Goal: Task Accomplishment & Management: Manage account settings

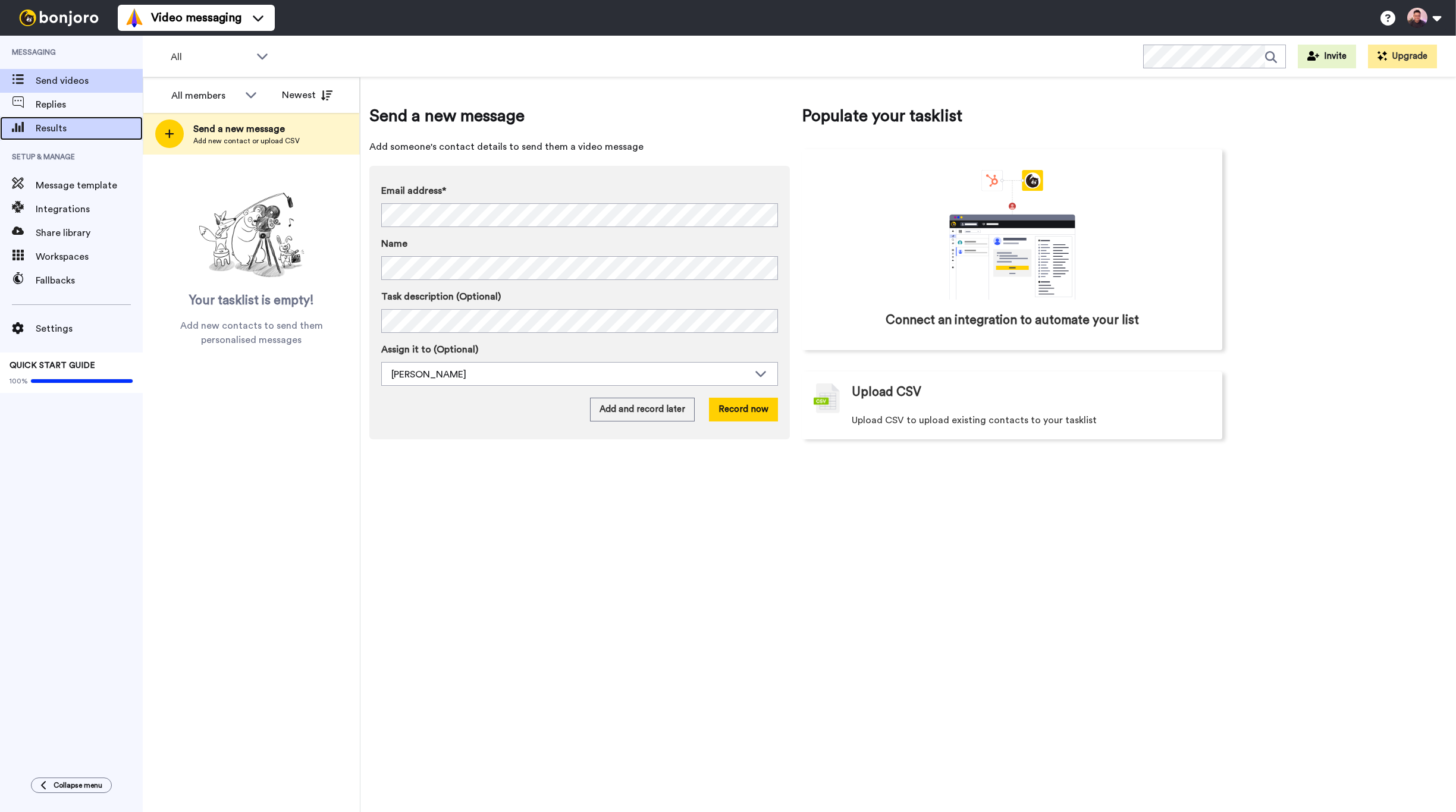
click at [63, 133] on span "Results" at bounding box center [88, 128] width 107 height 14
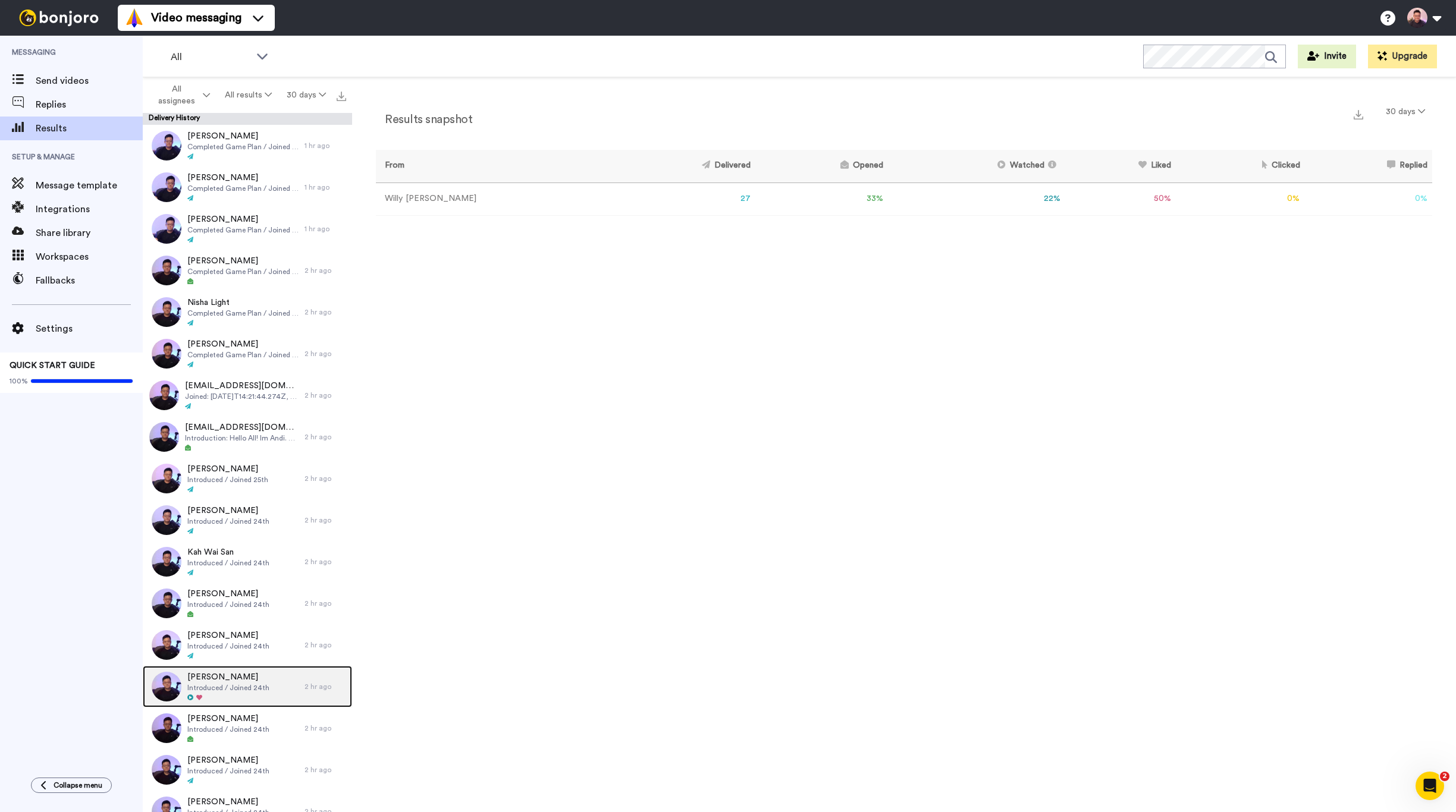
click at [243, 686] on span "Introduced / Joined 24th" at bounding box center [228, 688] width 82 height 9
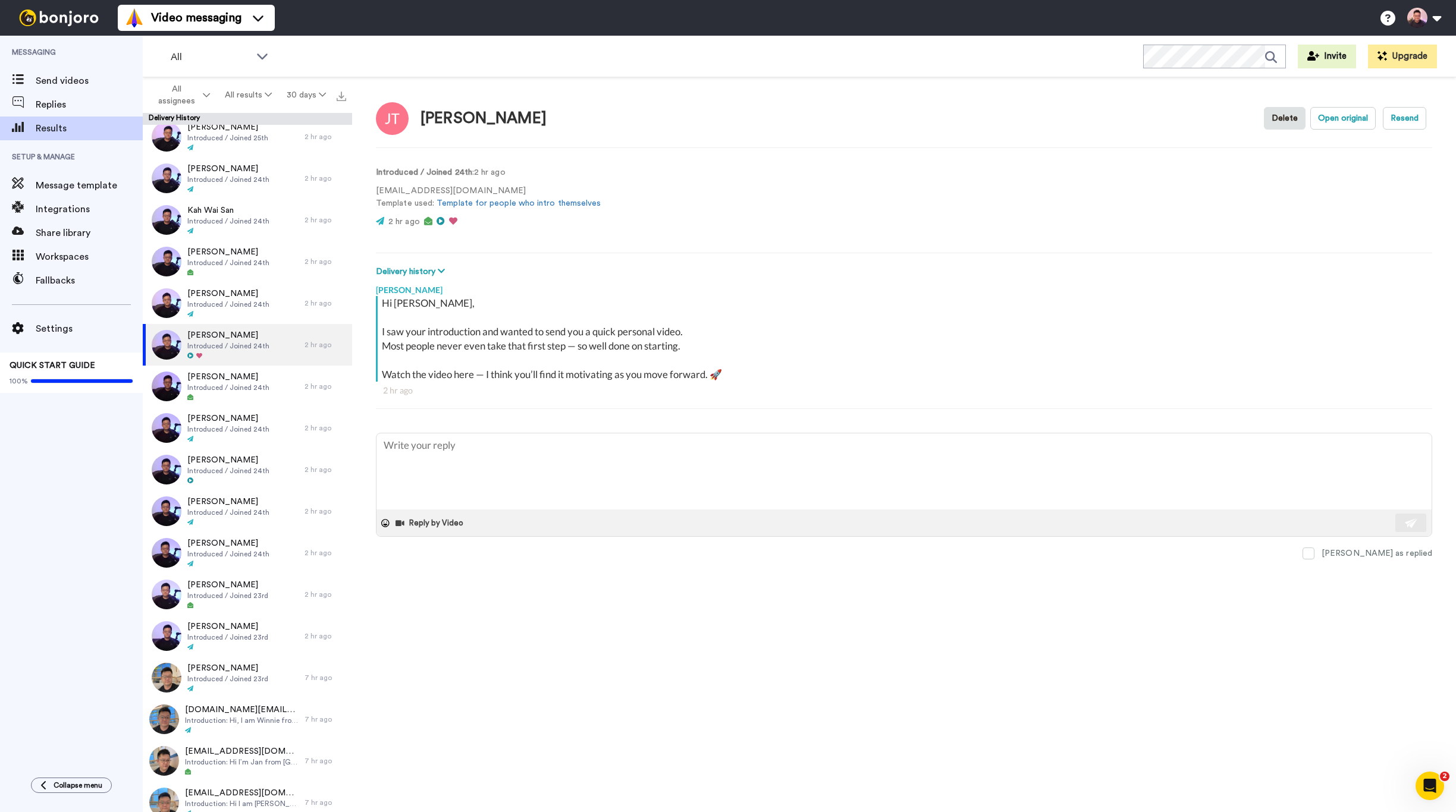
scroll to position [411, 0]
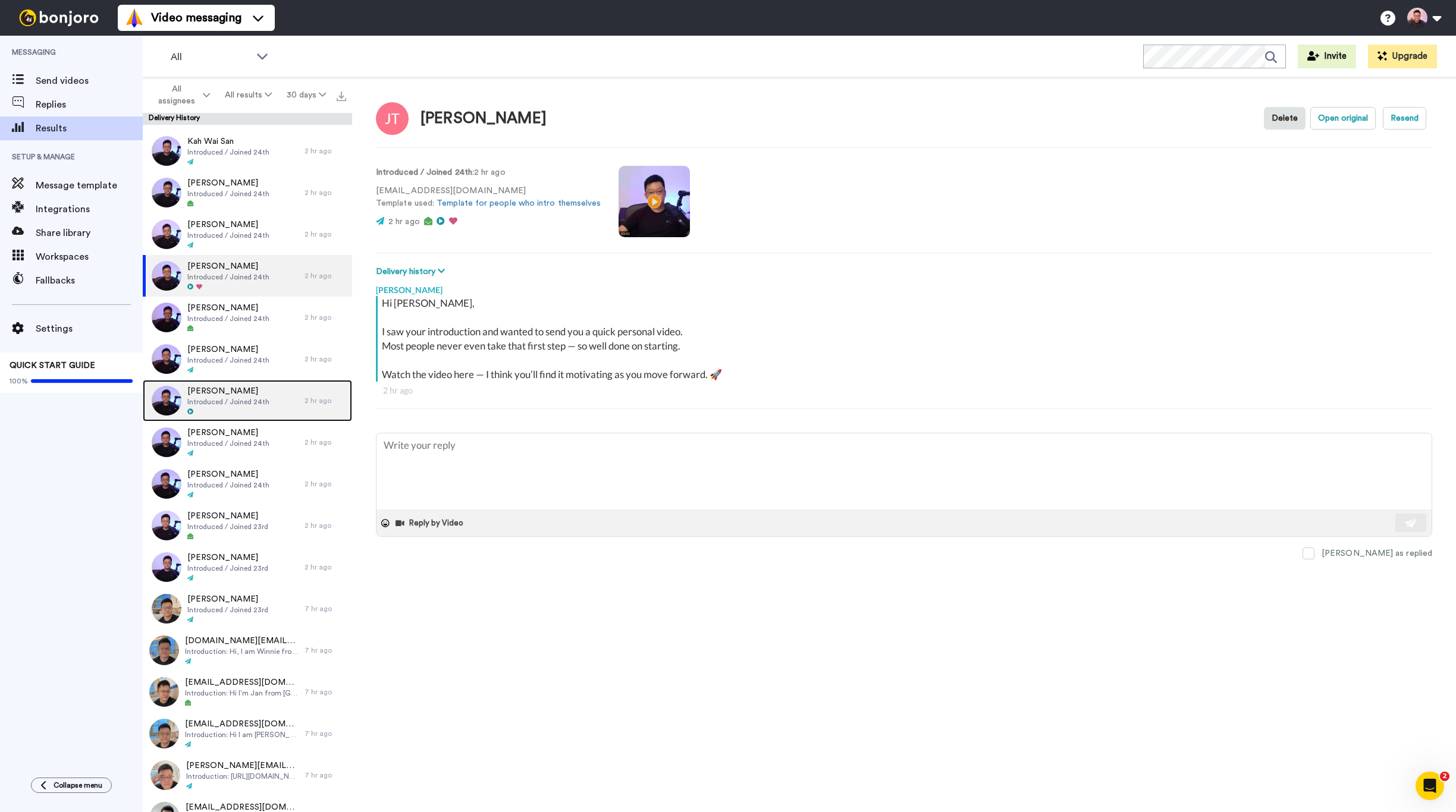
click at [228, 395] on span "[PERSON_NAME]" at bounding box center [228, 391] width 82 height 12
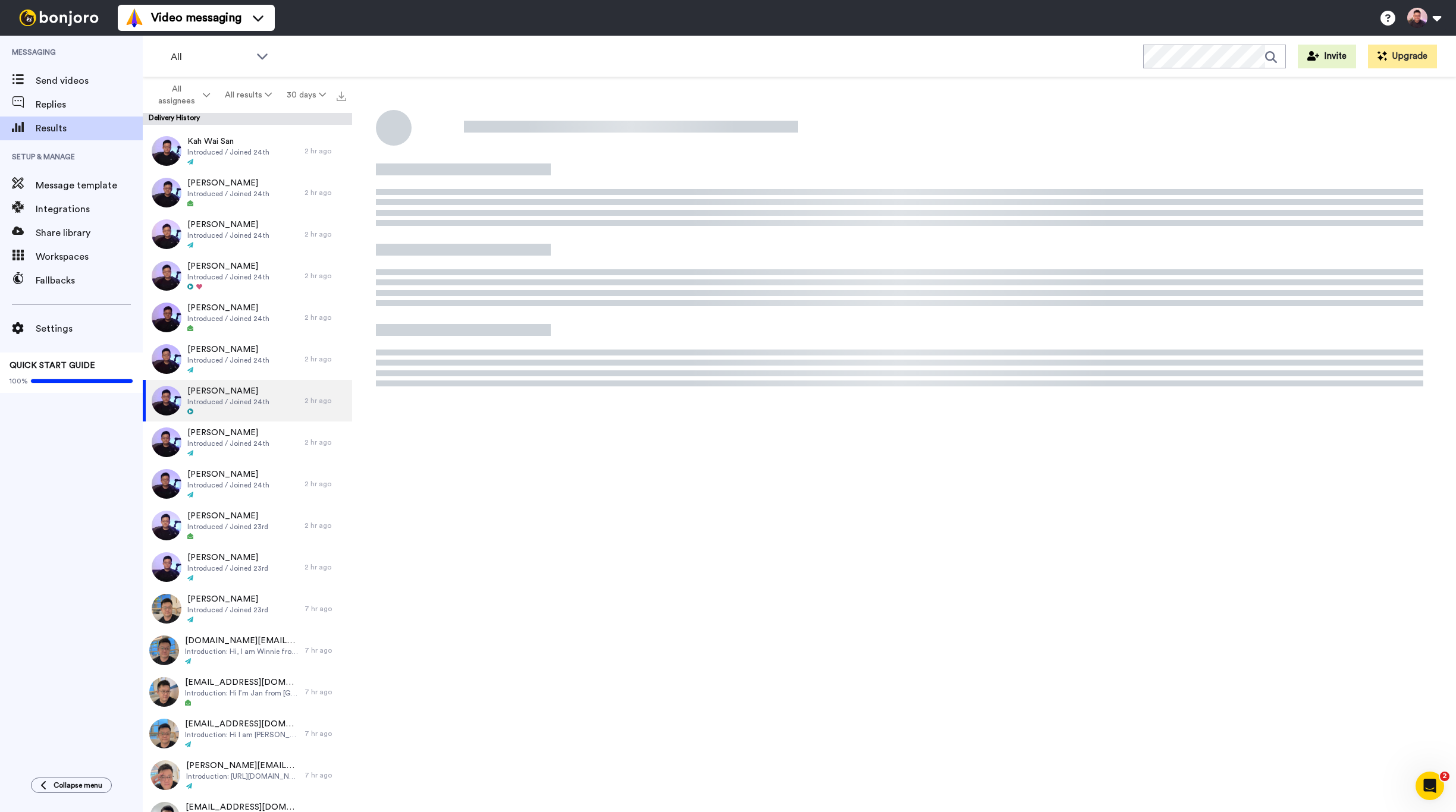
type textarea "x"
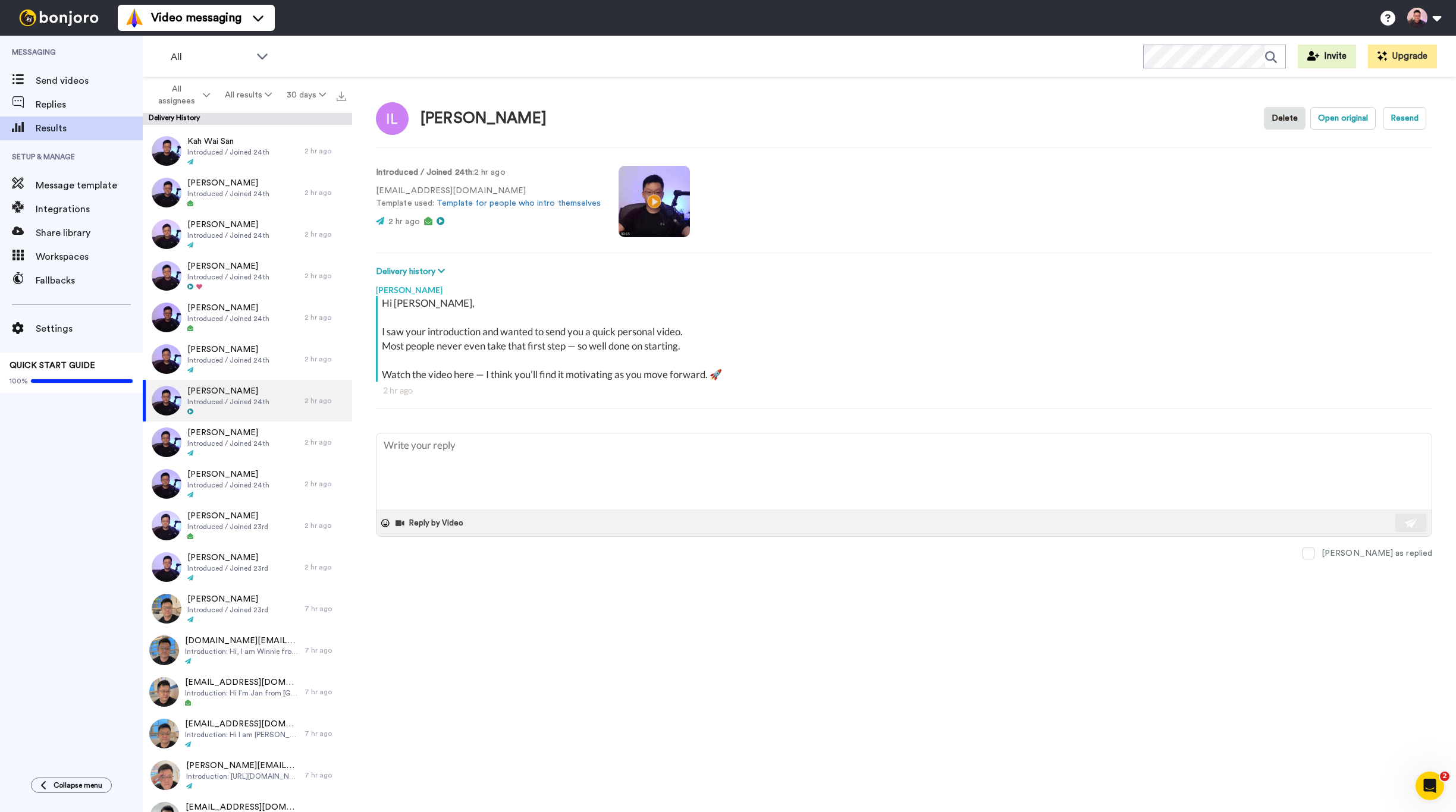
click at [652, 201] on video at bounding box center [654, 201] width 72 height 71
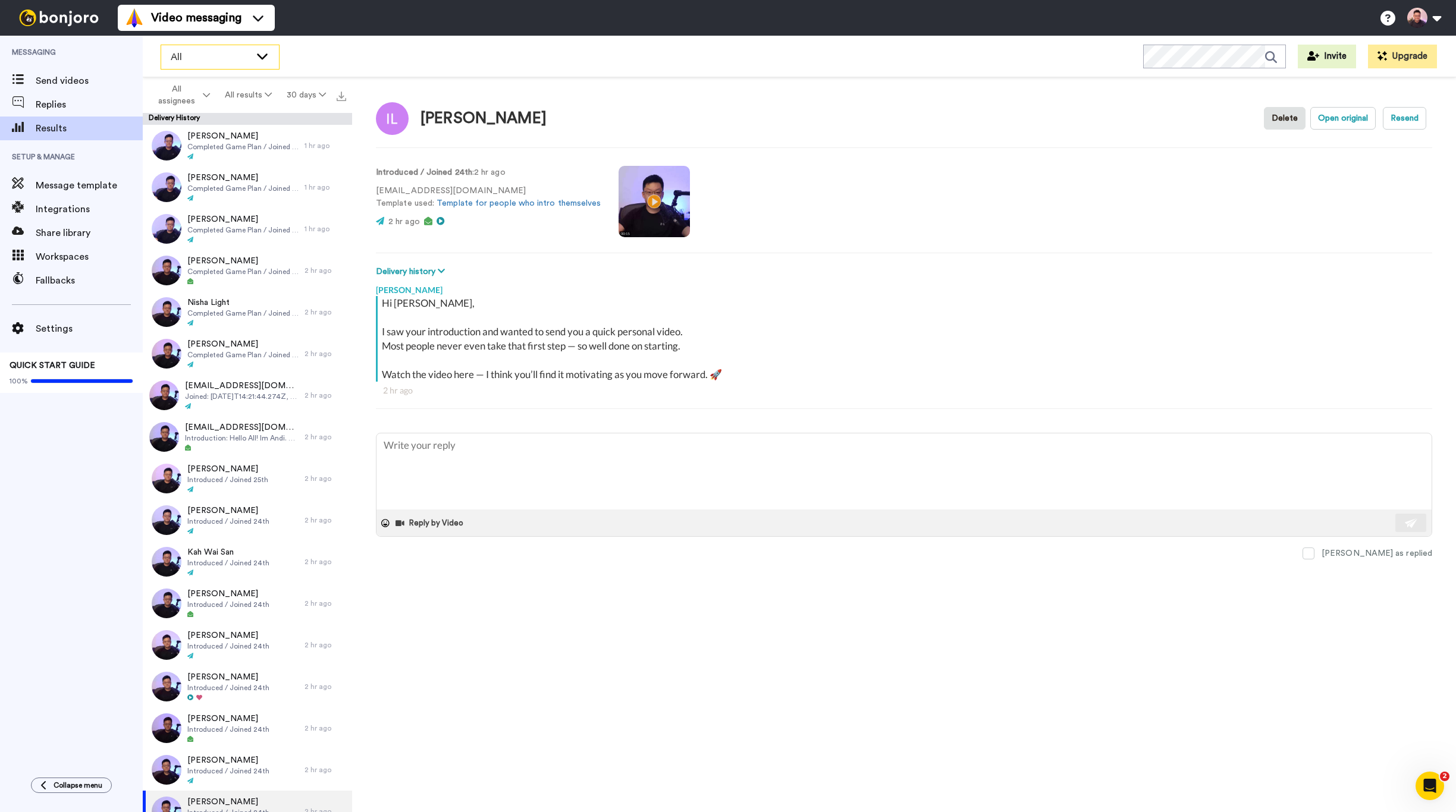
click at [175, 64] on div "All" at bounding box center [220, 58] width 118 height 24
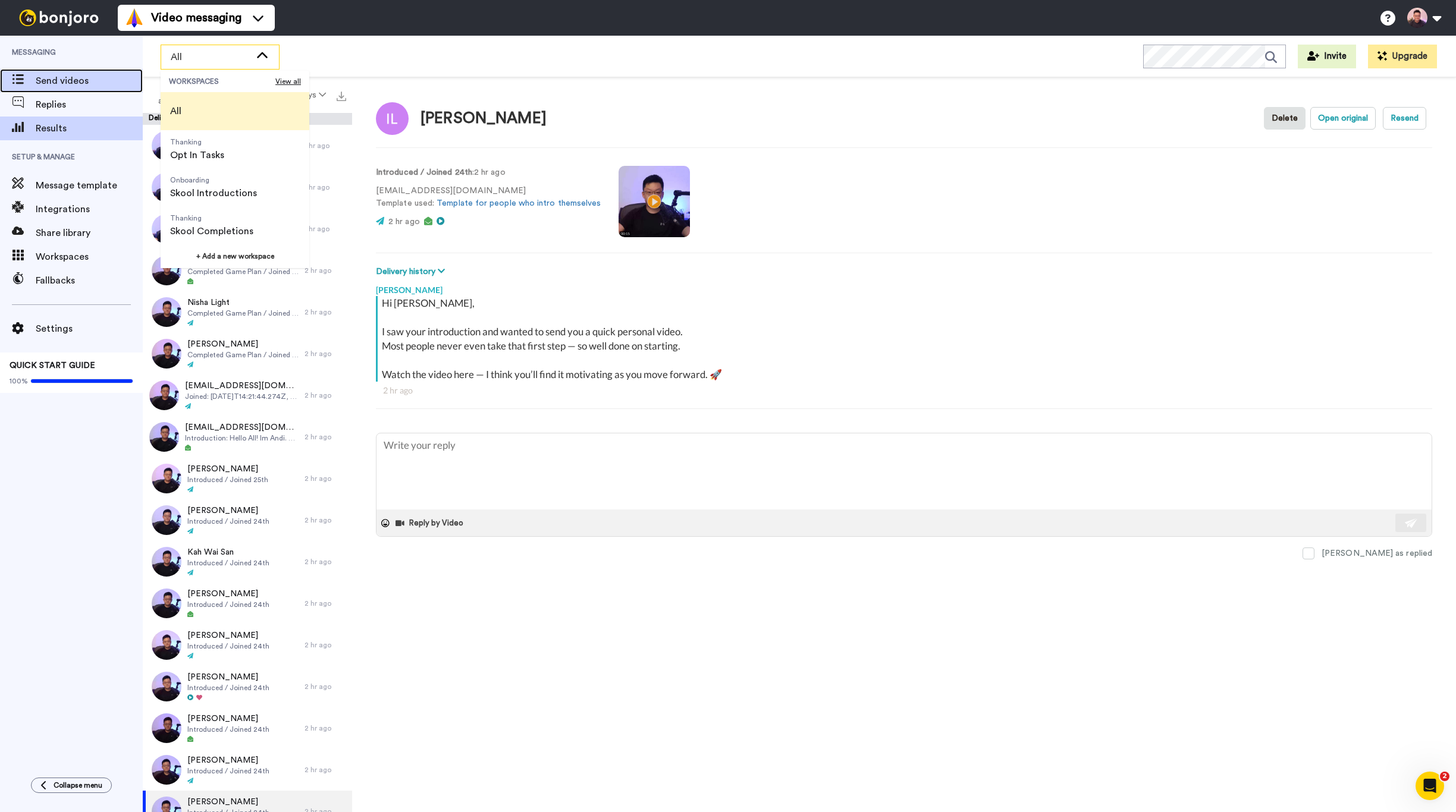
click at [103, 81] on span "Send videos" at bounding box center [88, 80] width 107 height 14
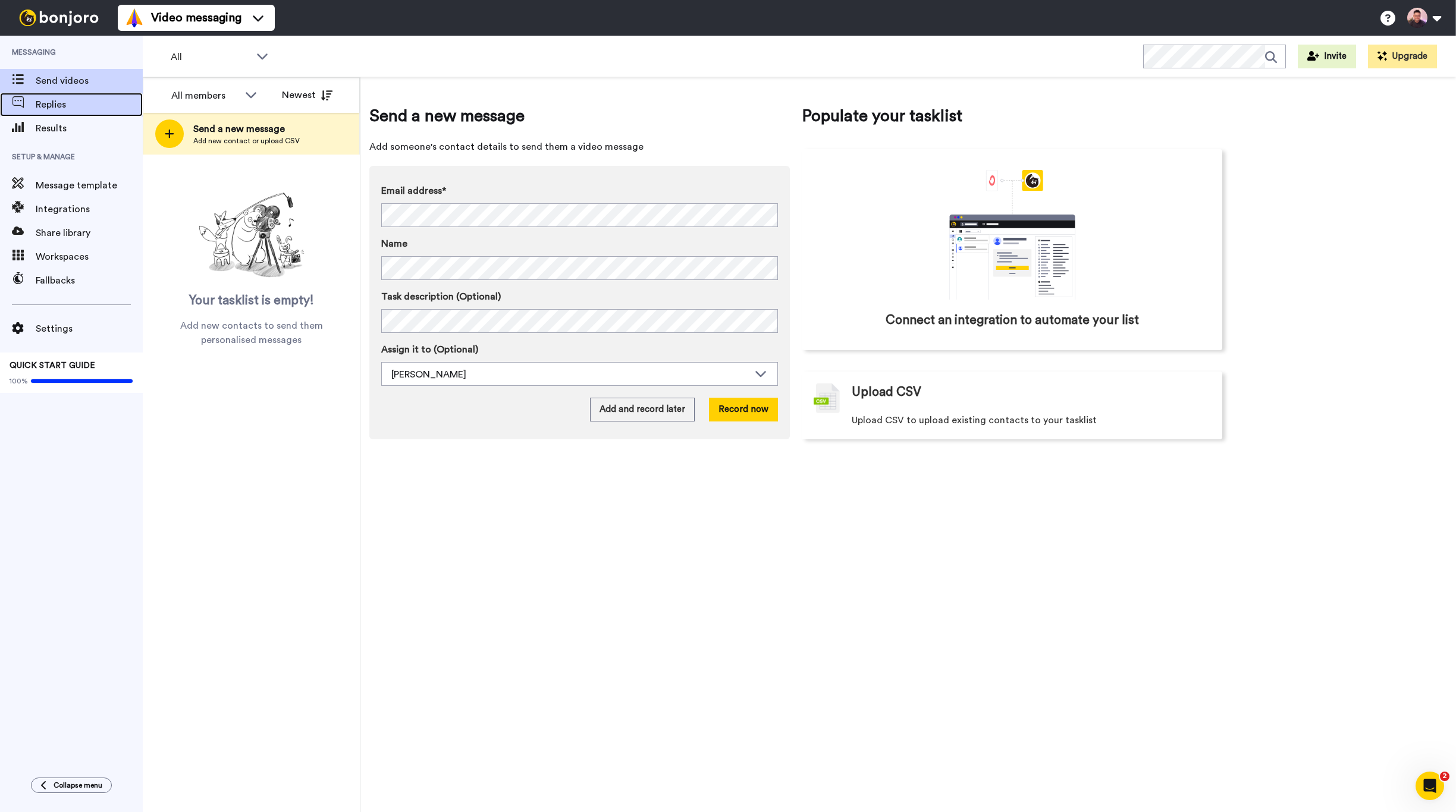
click at [84, 110] on span "Replies" at bounding box center [88, 104] width 107 height 14
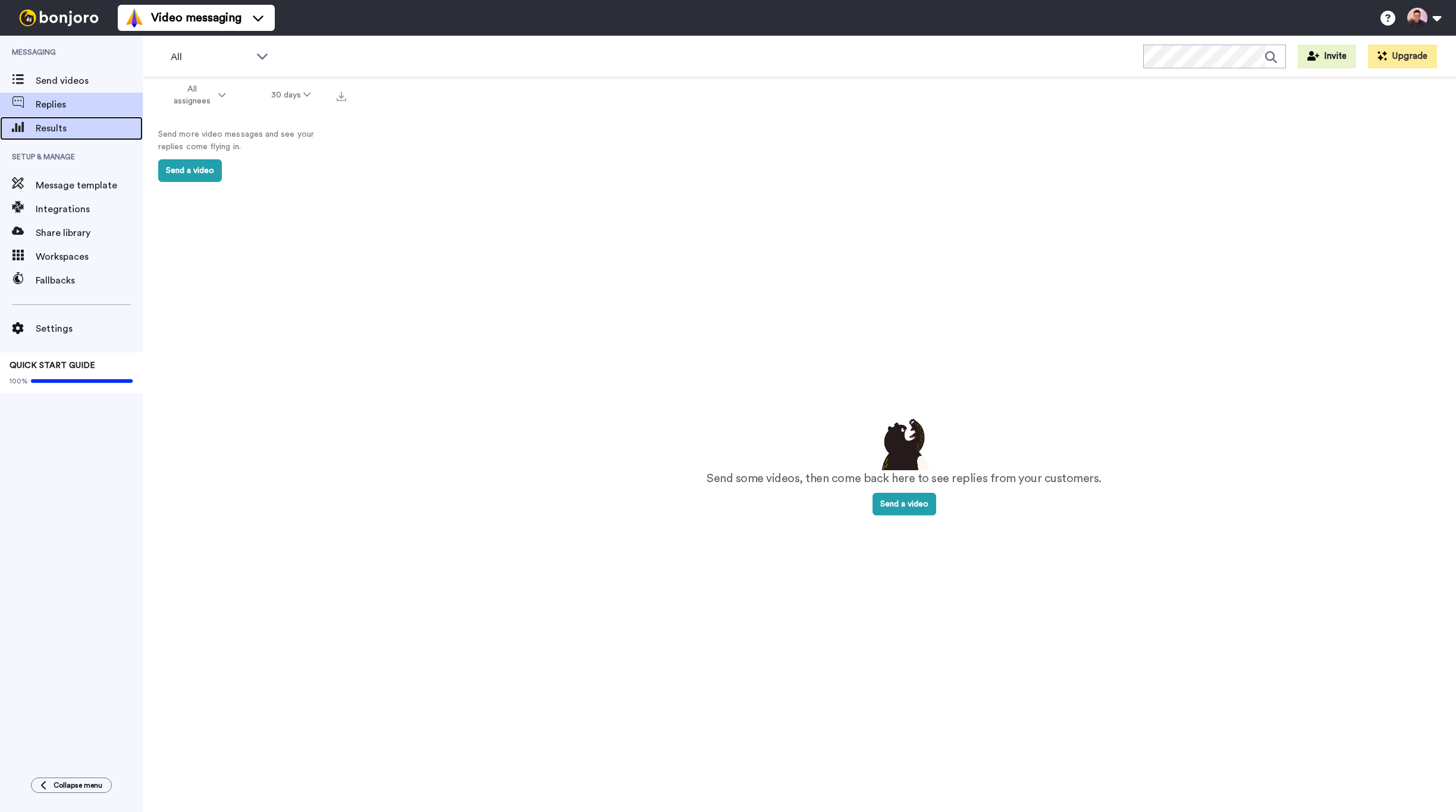
click at [84, 127] on span "Results" at bounding box center [88, 128] width 107 height 14
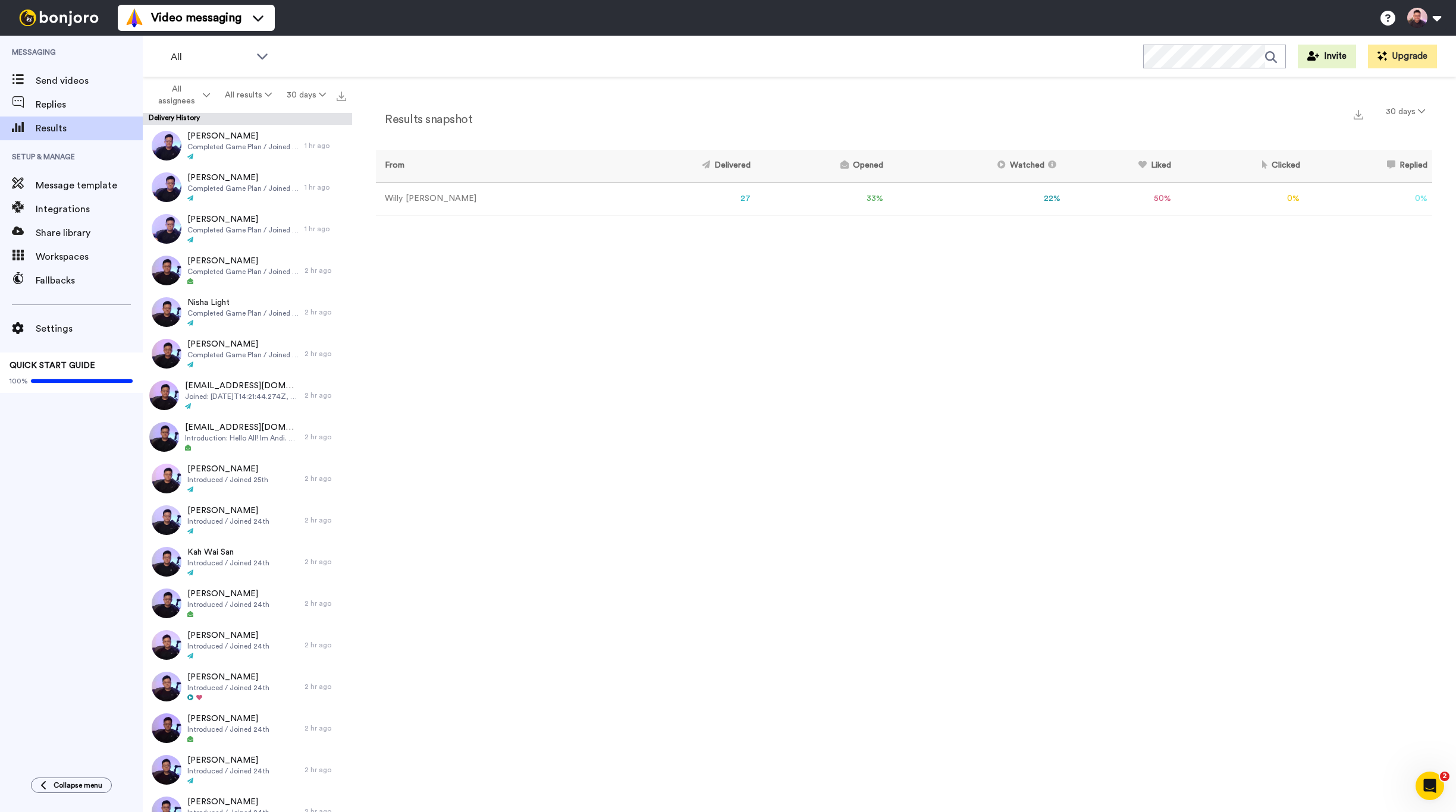
click at [644, 200] on td "27" at bounding box center [682, 199] width 146 height 32
click at [56, 336] on div "Settings" at bounding box center [72, 329] width 143 height 24
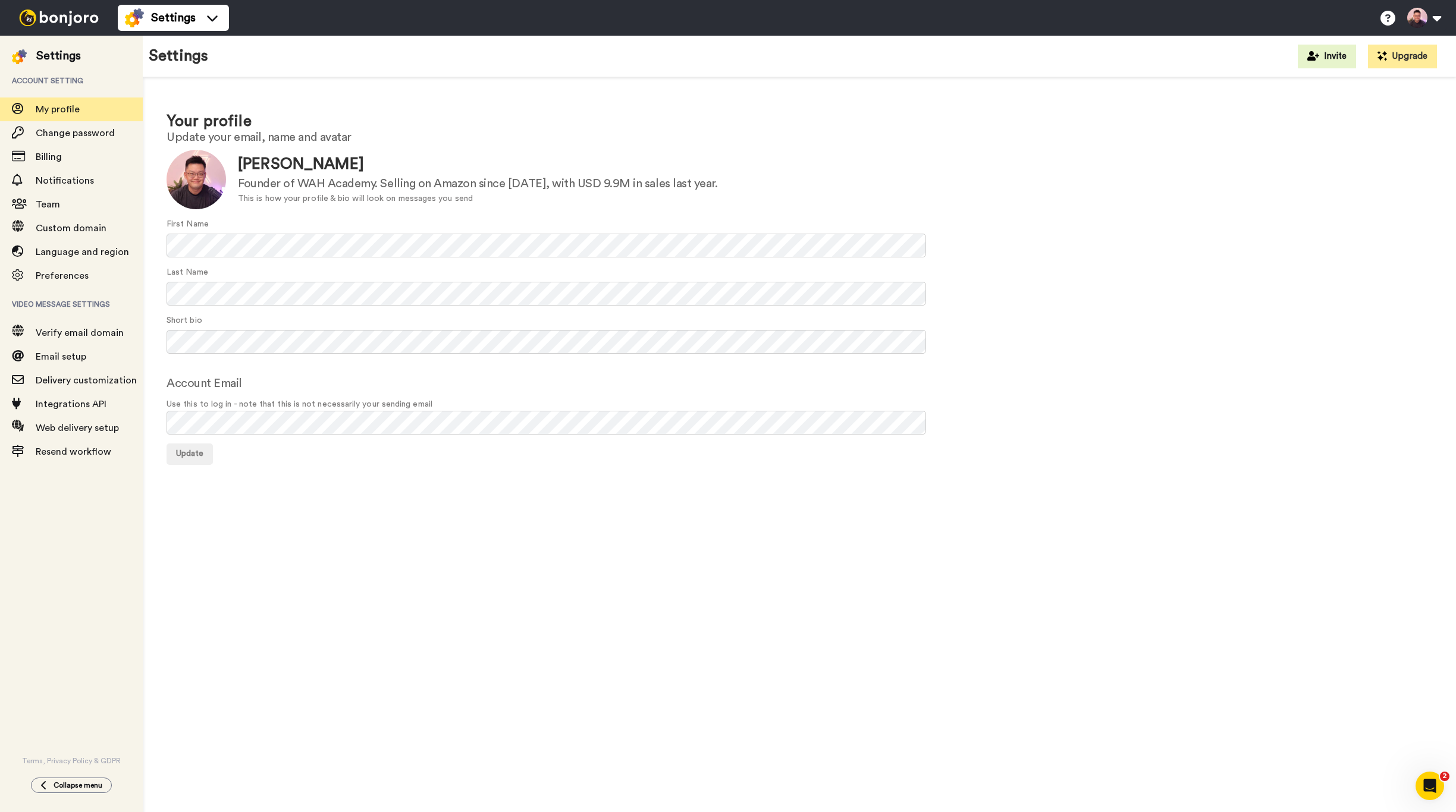
click at [64, 24] on img at bounding box center [58, 18] width 89 height 17
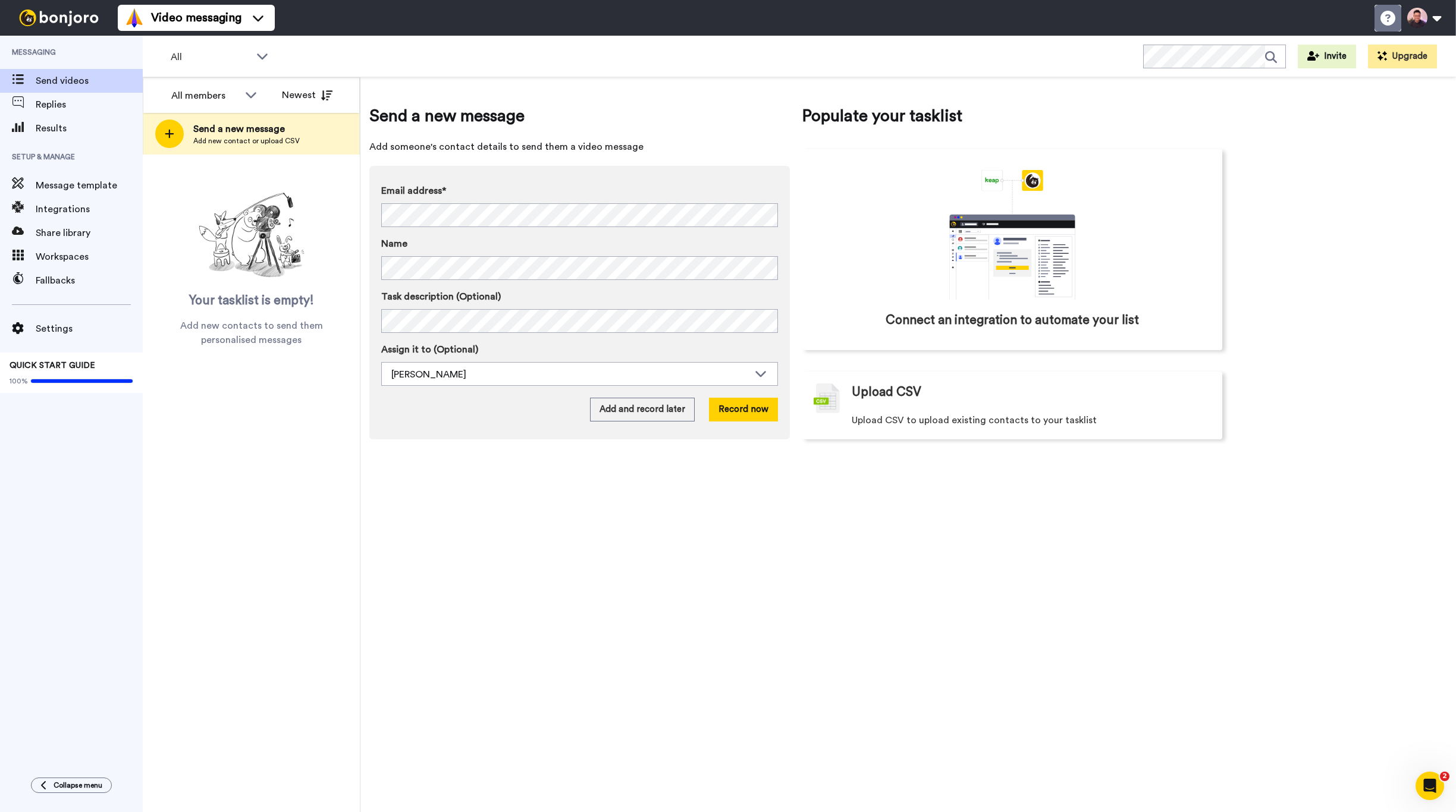
click at [1391, 18] on icon at bounding box center [1388, 19] width 15 height 15
